Goal: Task Accomplishment & Management: Use online tool/utility

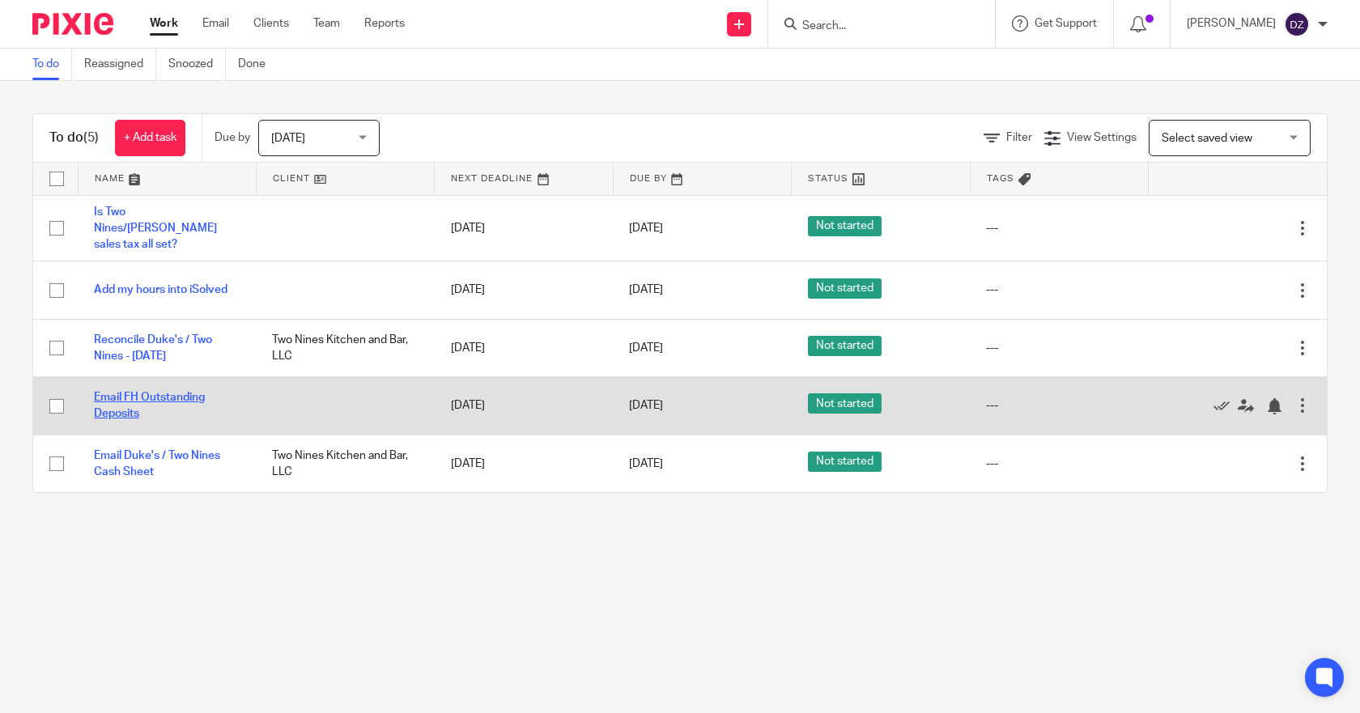
click at [126, 392] on link "Email FH Outstanding Deposits" at bounding box center [149, 406] width 111 height 28
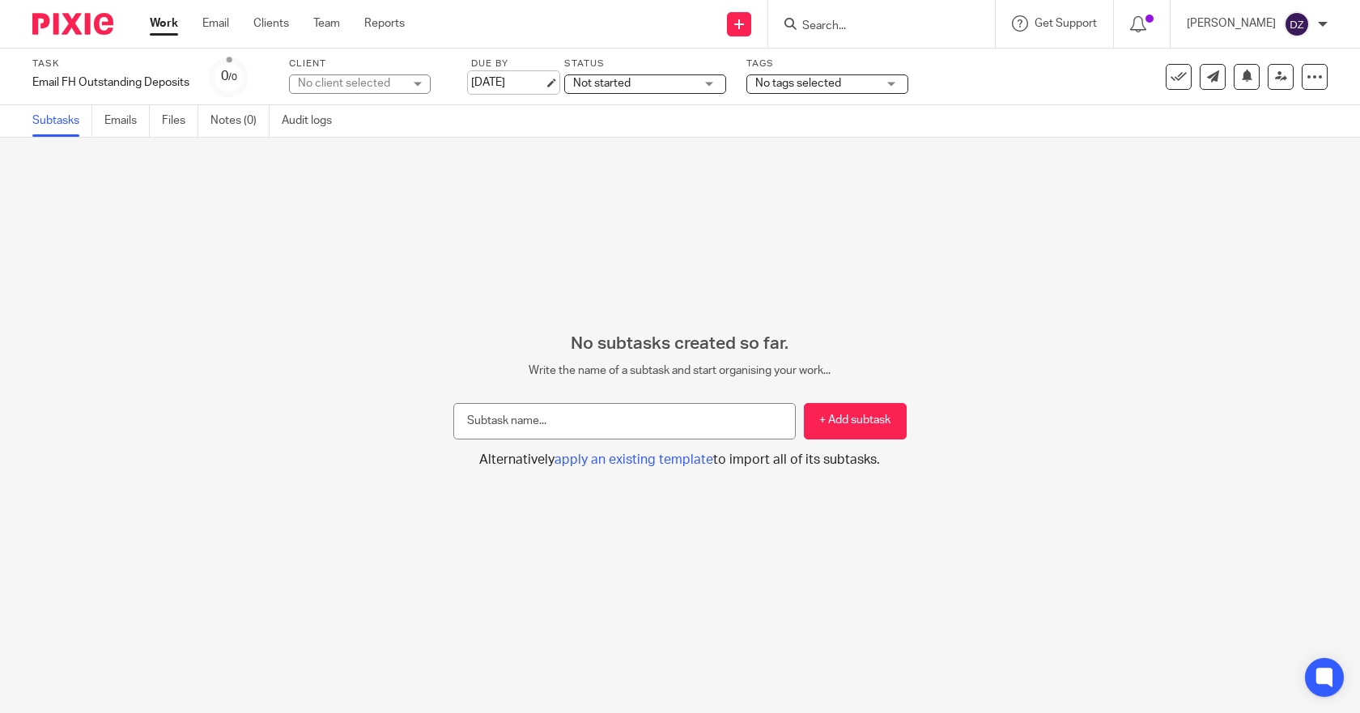
click at [516, 77] on link "[DATE]" at bounding box center [507, 82] width 73 height 17
click at [170, 23] on link "Work" at bounding box center [164, 23] width 28 height 16
